Goal: Task Accomplishment & Management: Use online tool/utility

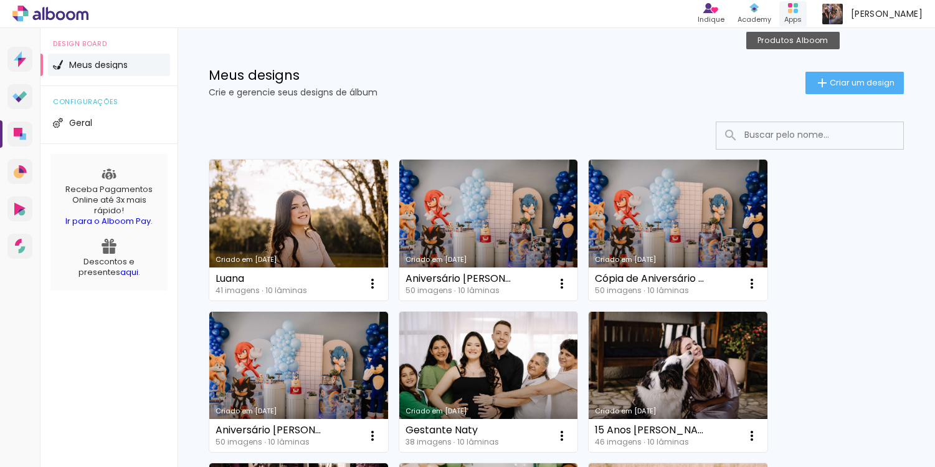
click at [797, 15] on div "Apps" at bounding box center [792, 19] width 17 height 11
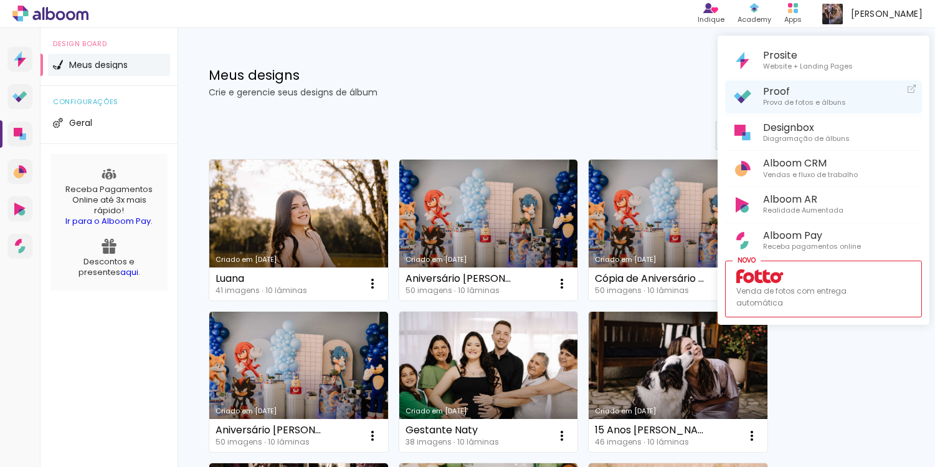
click at [786, 99] on span "Prova de fotos e álbuns" at bounding box center [804, 102] width 83 height 11
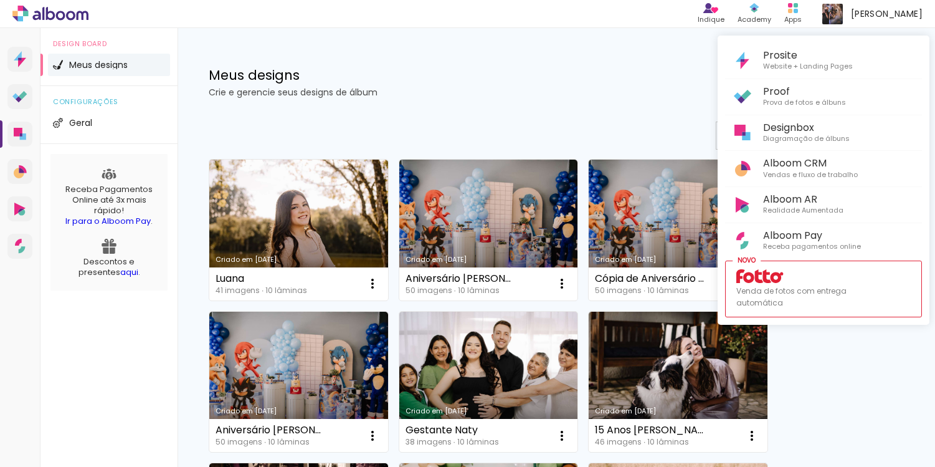
click at [326, 212] on div at bounding box center [467, 233] width 935 height 467
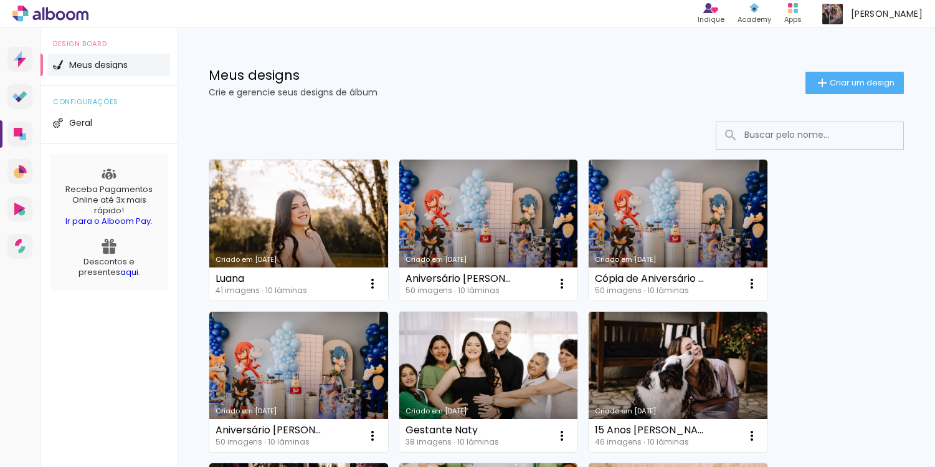
click at [326, 212] on link "Criado em [DATE]" at bounding box center [298, 229] width 179 height 141
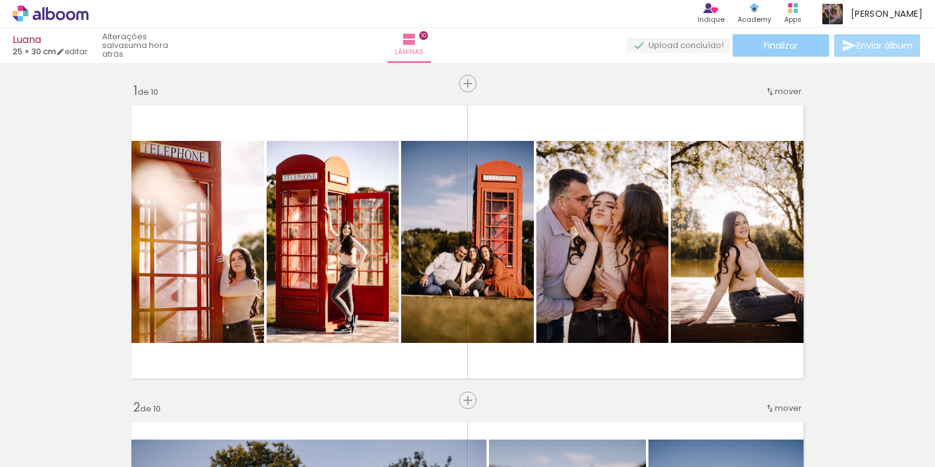
click at [818, 47] on paper-button "Finalizar" at bounding box center [780, 45] width 97 height 22
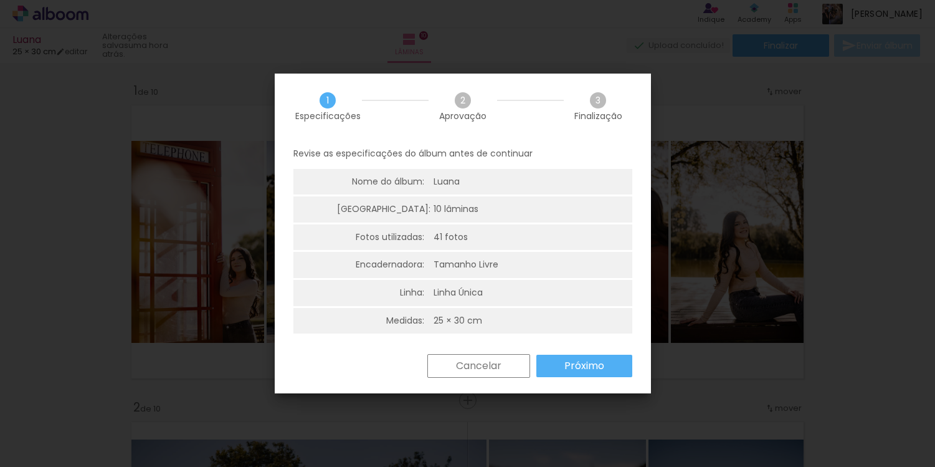
click at [0, 0] on slot "Próximo" at bounding box center [0, 0] width 0 height 0
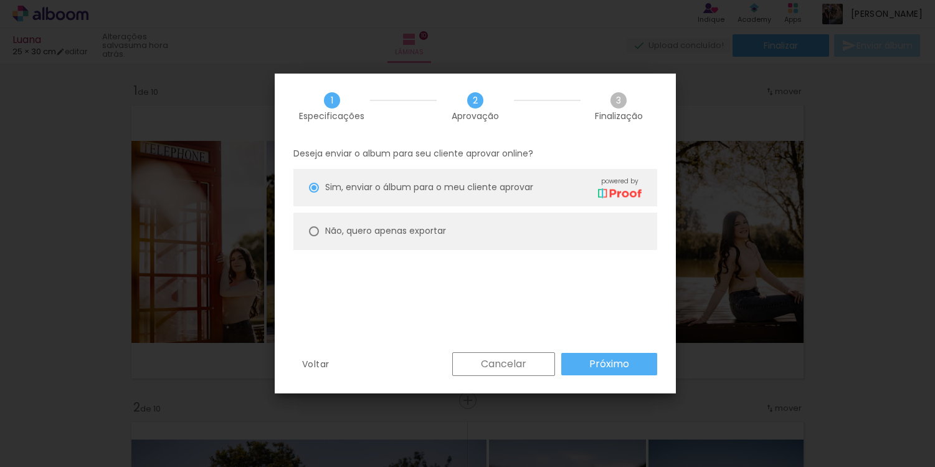
click at [0, 0] on slot "Próximo" at bounding box center [0, 0] width 0 height 0
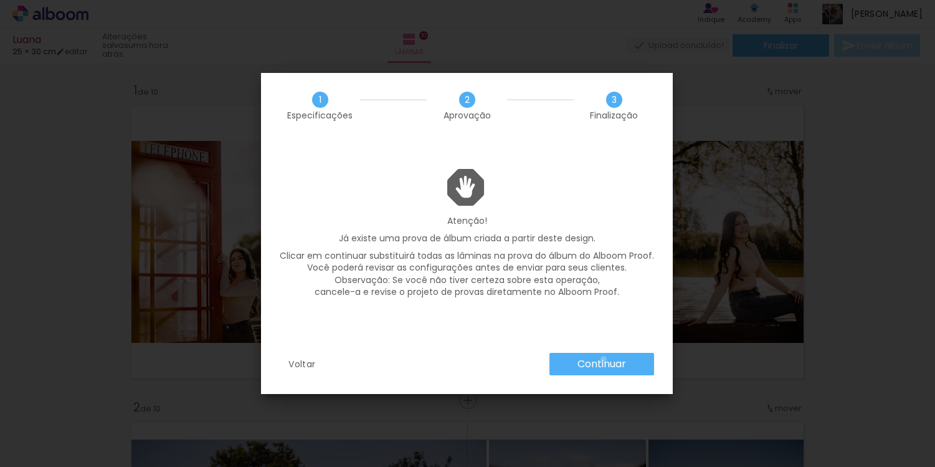
click at [0, 0] on slot "Continuar" at bounding box center [0, 0] width 0 height 0
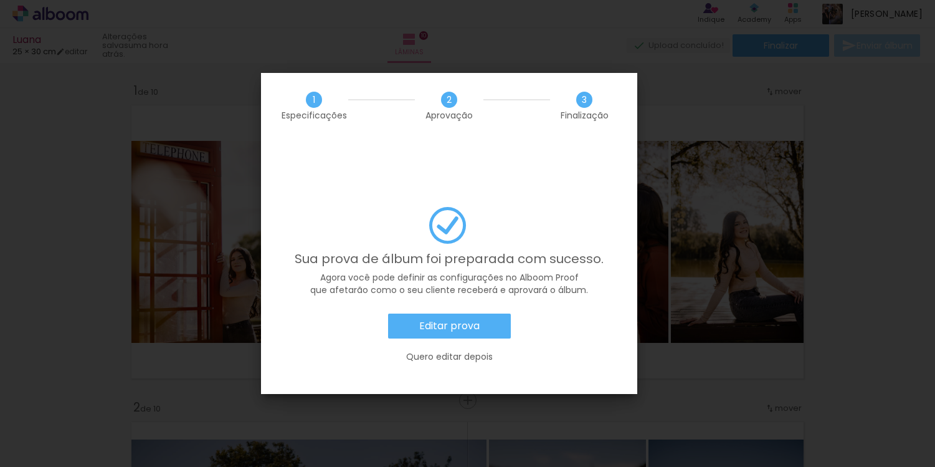
click at [0, 0] on slot "Quero editar depois" at bounding box center [0, 0] width 0 height 0
